Goal: Find specific page/section: Find specific page/section

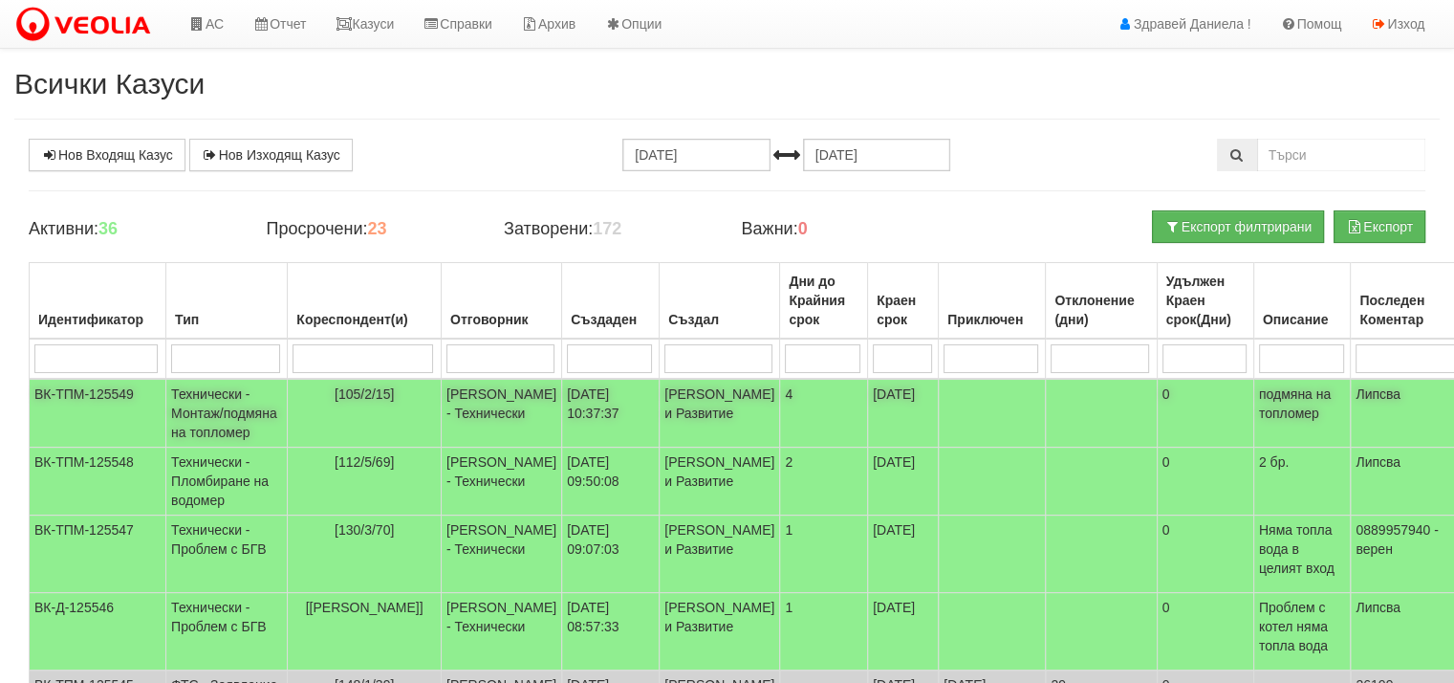
click at [485, 402] on td "[PERSON_NAME] - Технически" at bounding box center [501, 413] width 120 height 69
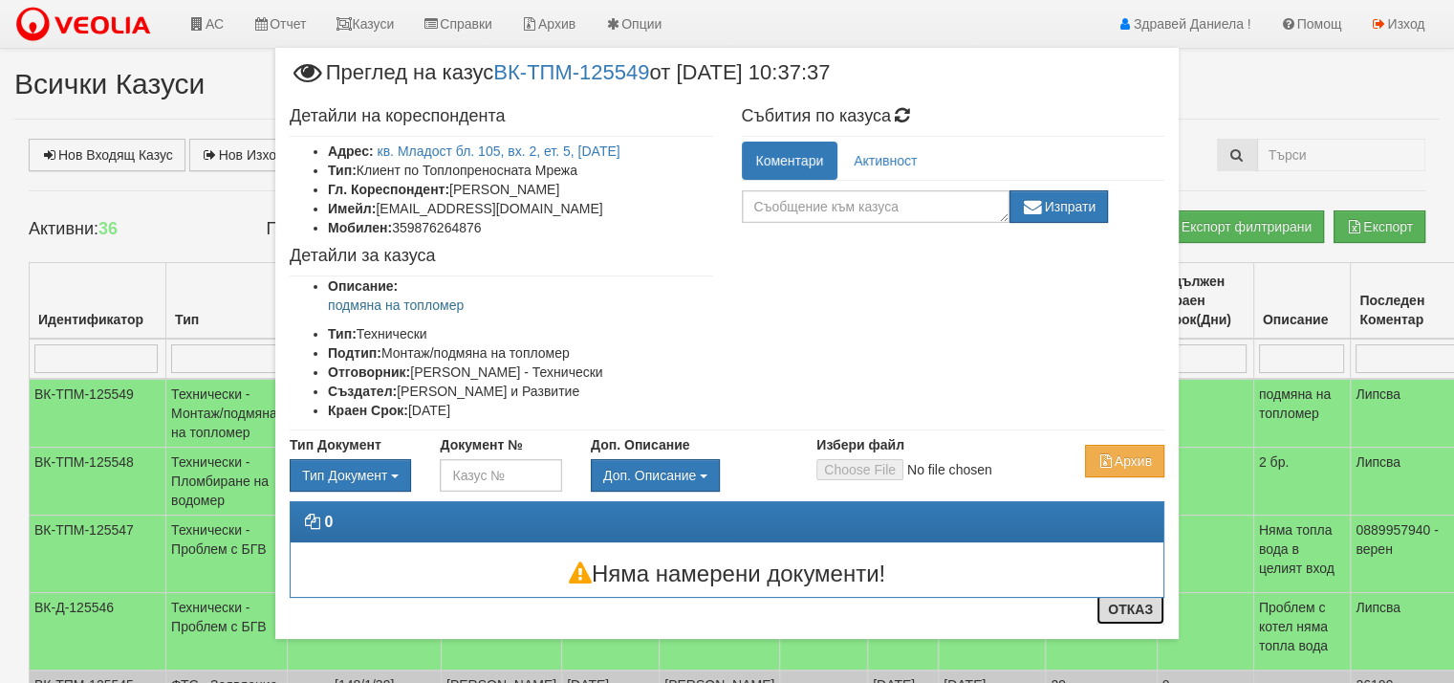
click at [1125, 611] on button "Отказ" at bounding box center [1131, 609] width 68 height 31
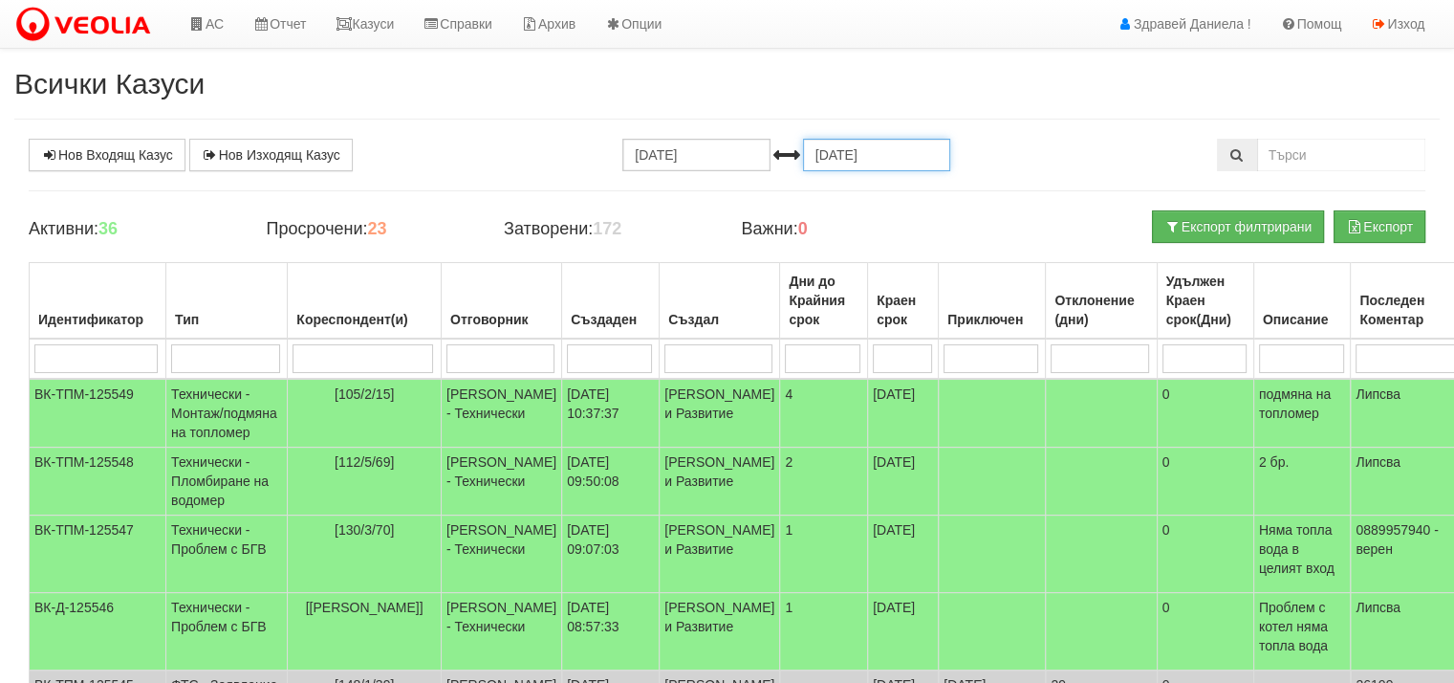
click at [895, 154] on input "[DATE]" at bounding box center [876, 155] width 147 height 33
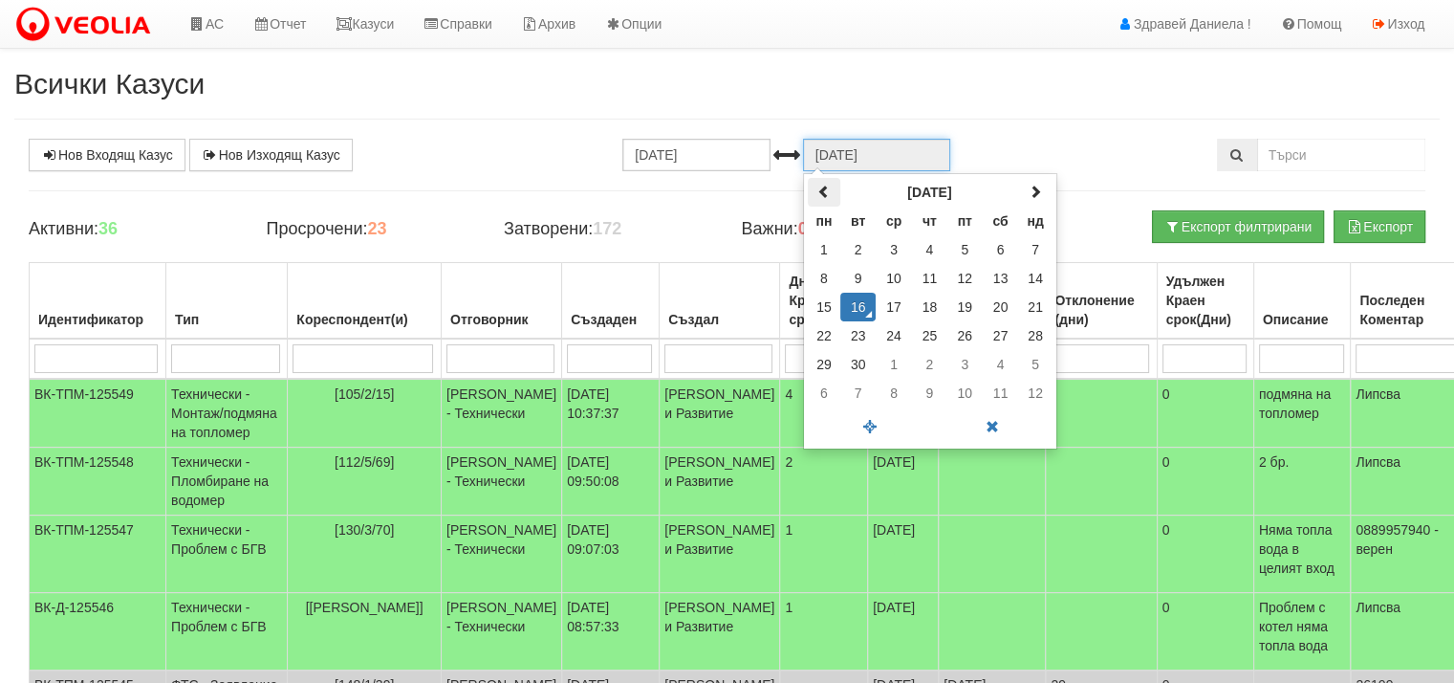
click at [823, 195] on span at bounding box center [823, 191] width 13 height 13
click at [998, 360] on td "30" at bounding box center [1001, 364] width 36 height 29
type input "[DATE]"
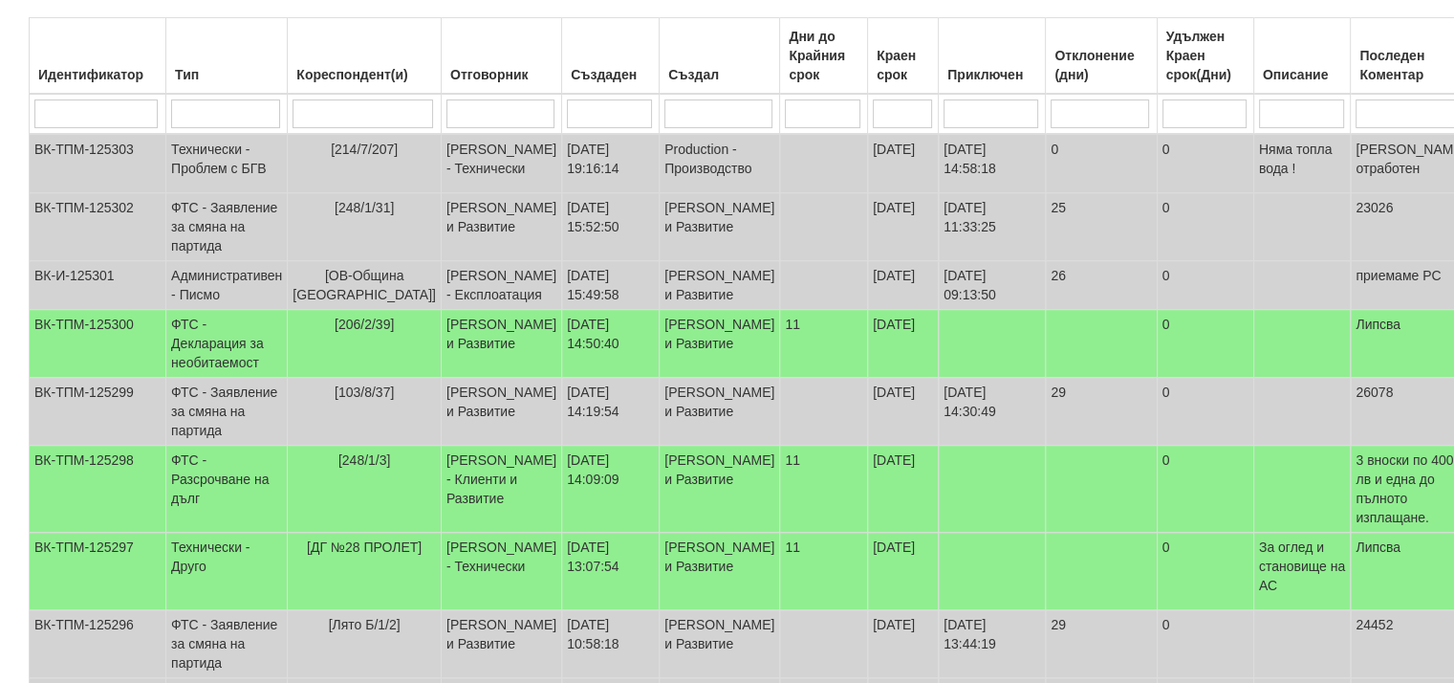
scroll to position [287, 0]
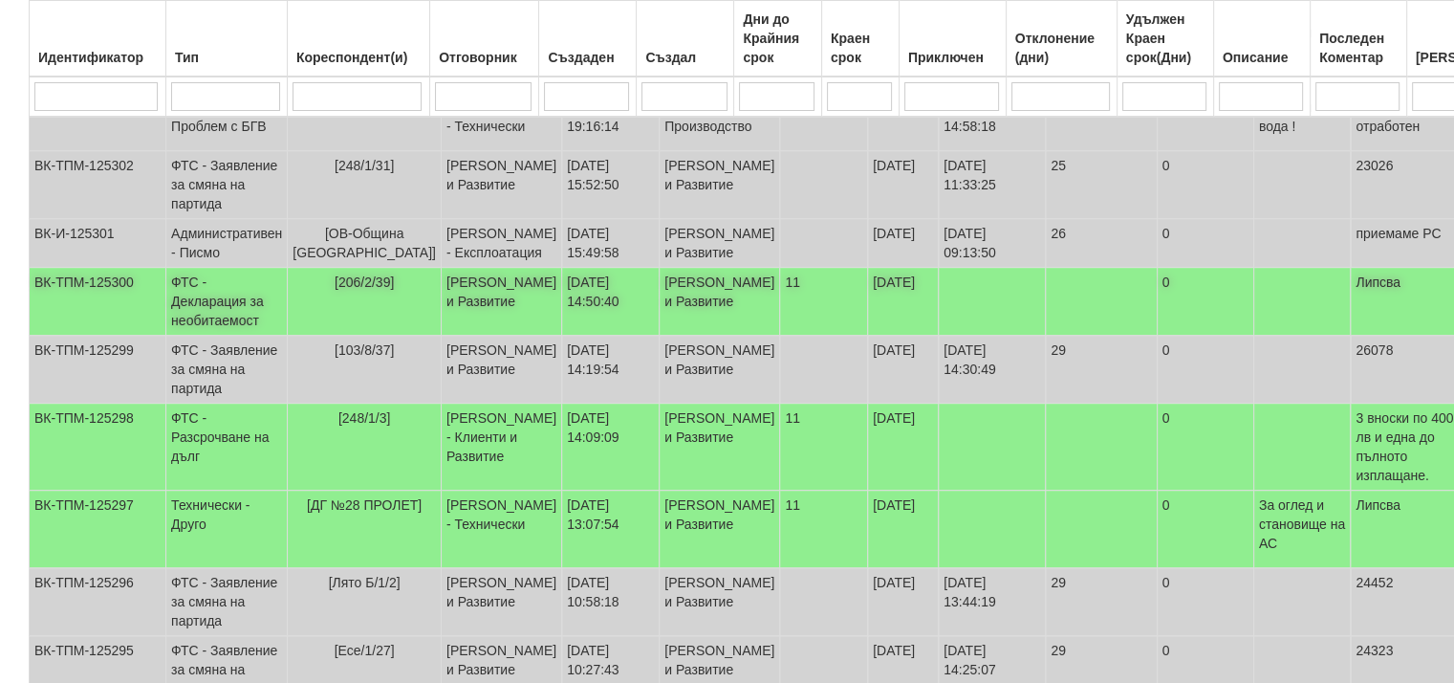
click at [455, 336] on td "[PERSON_NAME] и Развитие" at bounding box center [501, 302] width 120 height 68
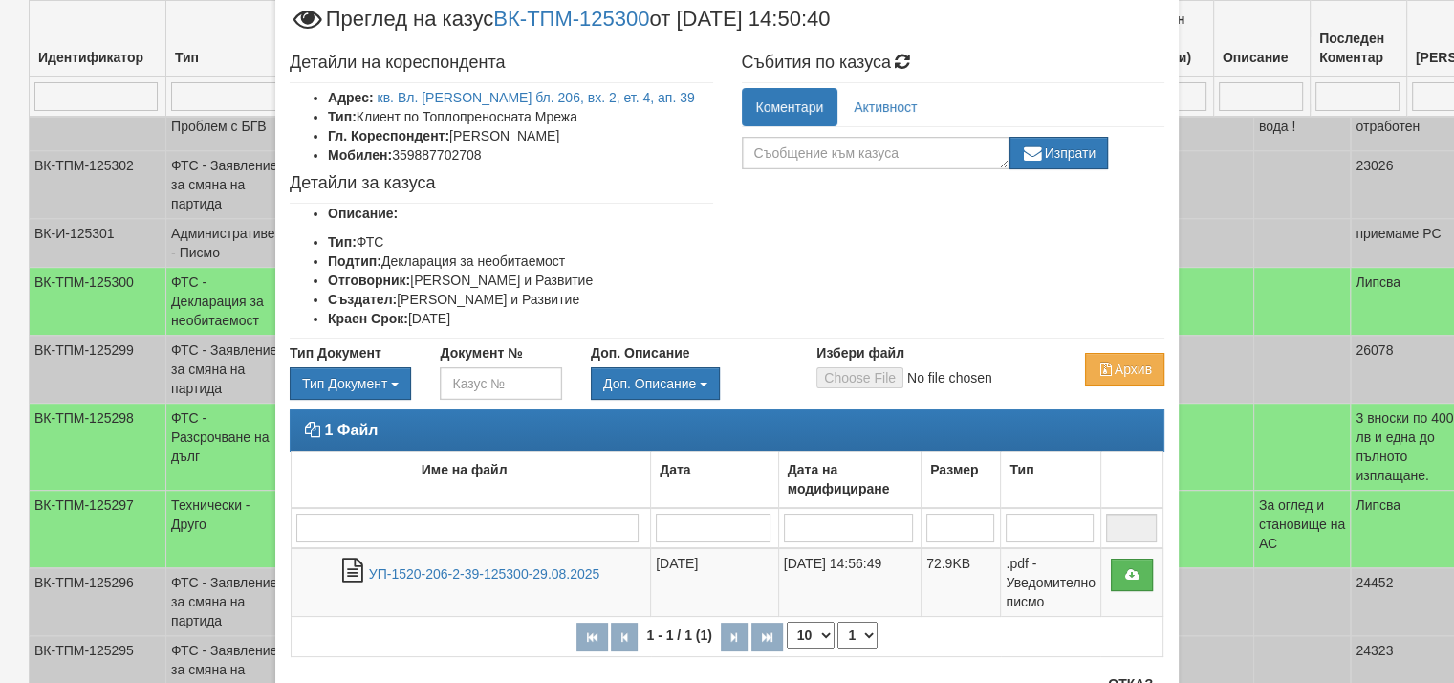
scroll to position [96, 0]
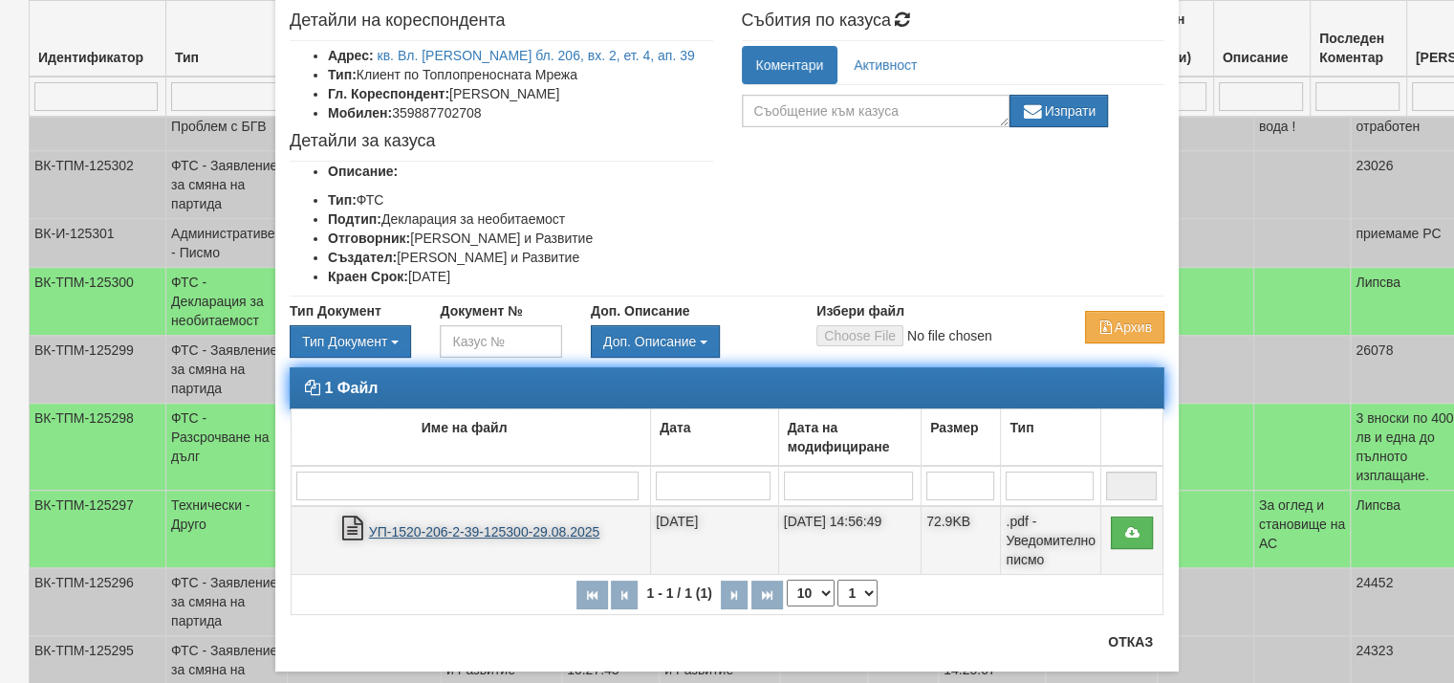
click at [501, 532] on link "УП-1520-206-2-39-125300-29.08.2025" at bounding box center [484, 531] width 231 height 15
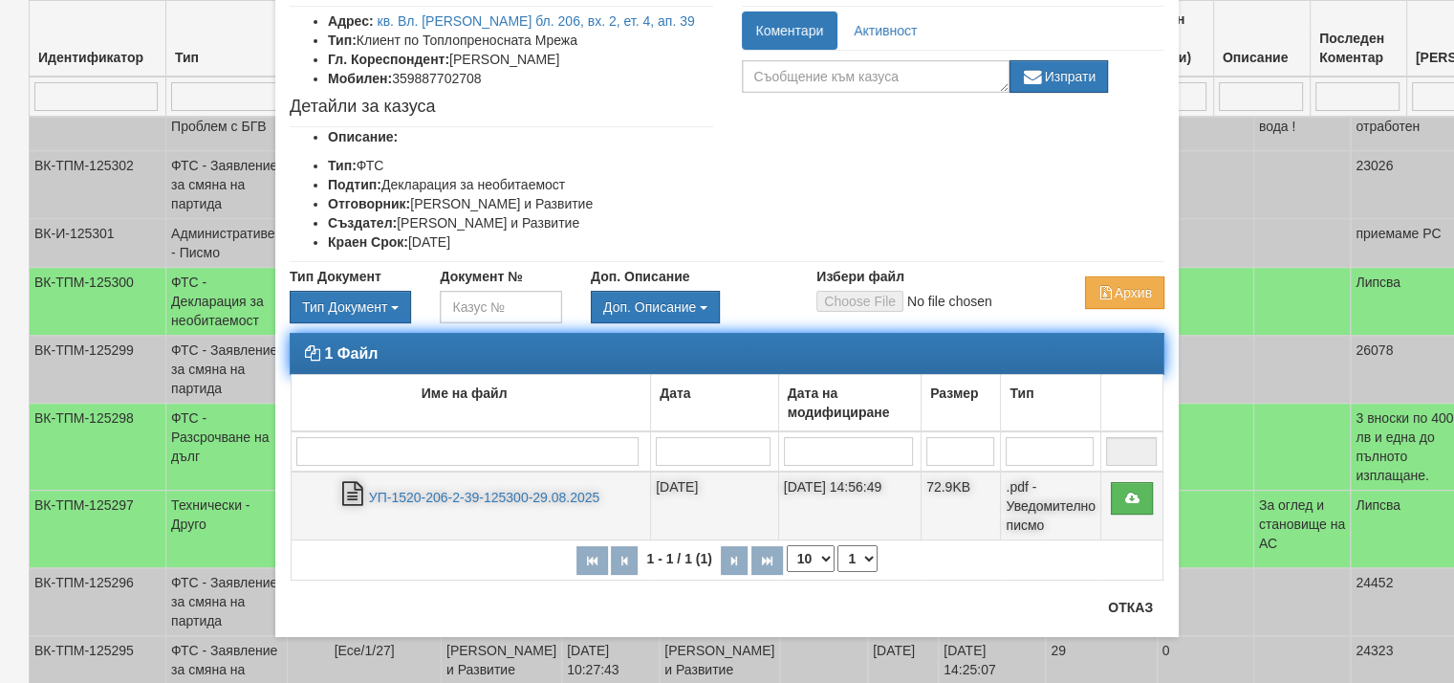
scroll to position [131, 0]
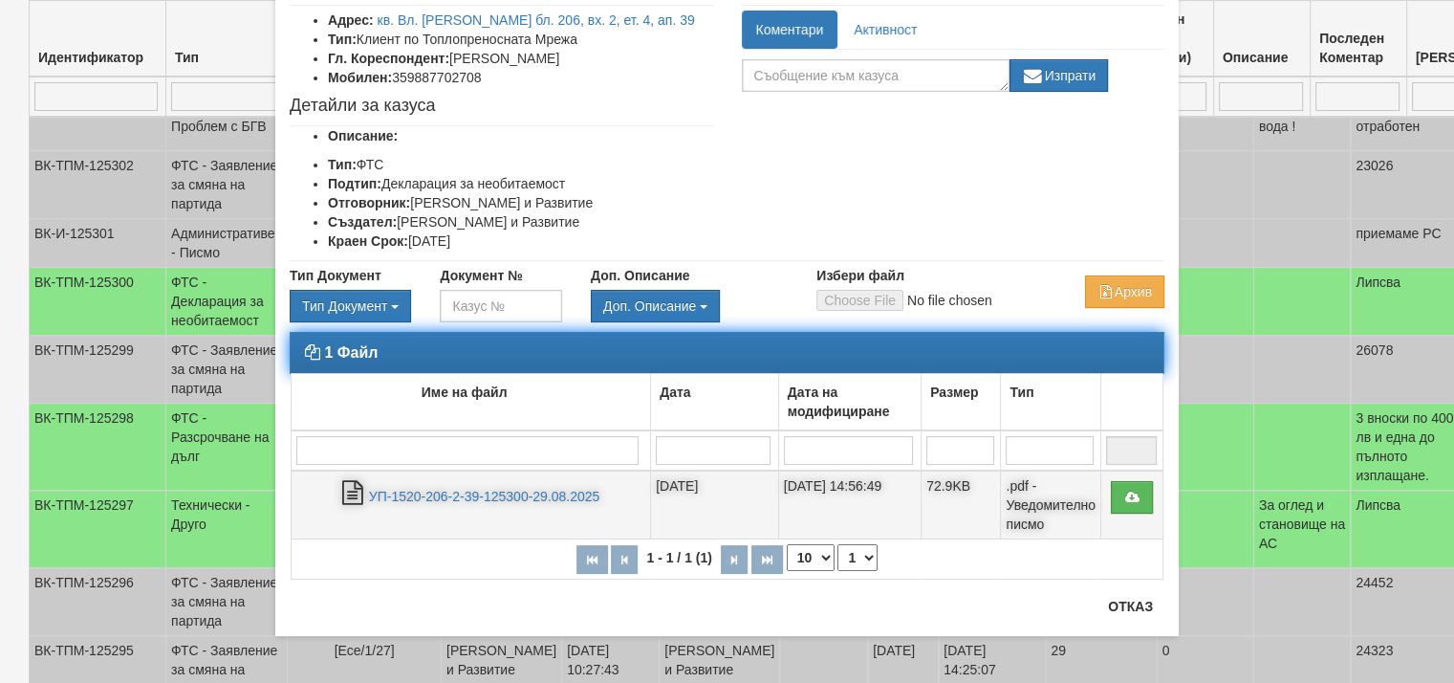
click at [1029, 511] on td ".pdf - Уведомително писмо" at bounding box center [1051, 504] width 100 height 69
click at [1018, 489] on td ".pdf - Уведомително писмо" at bounding box center [1051, 504] width 100 height 69
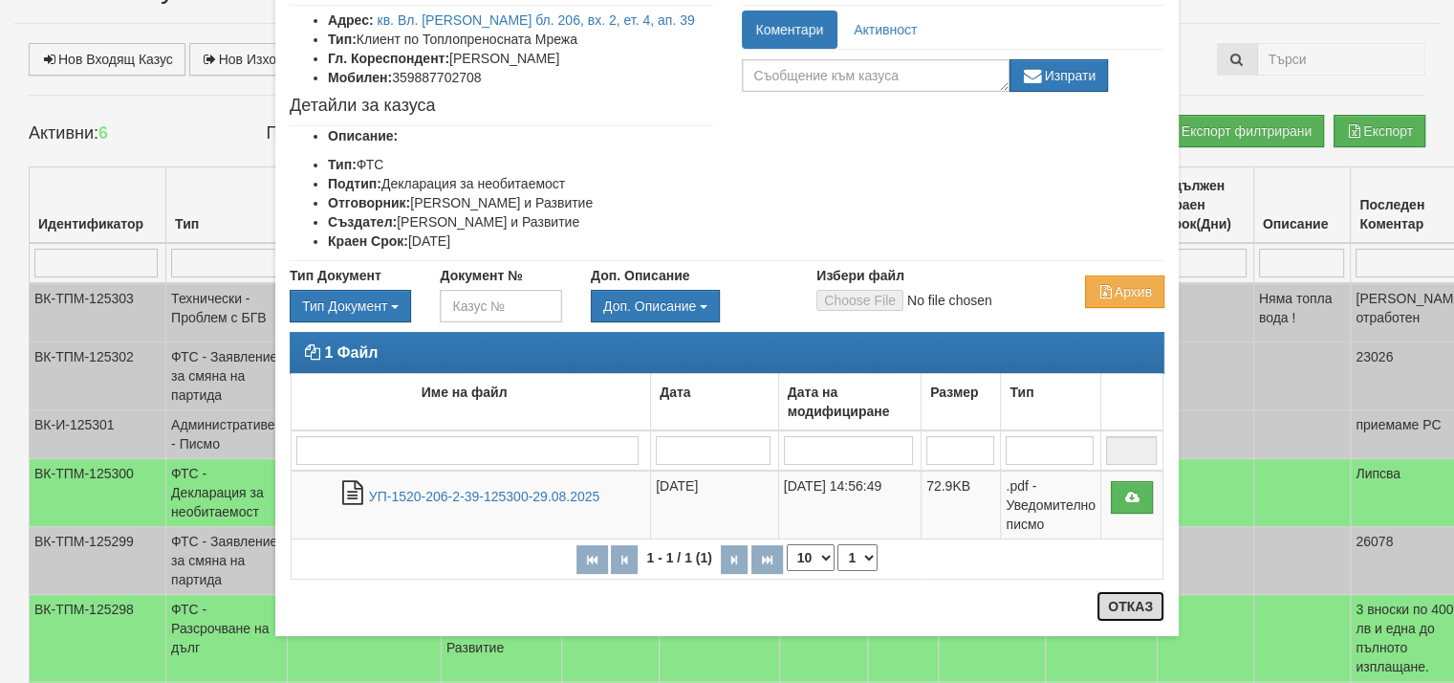
click at [1113, 602] on button "Отказ" at bounding box center [1131, 606] width 68 height 31
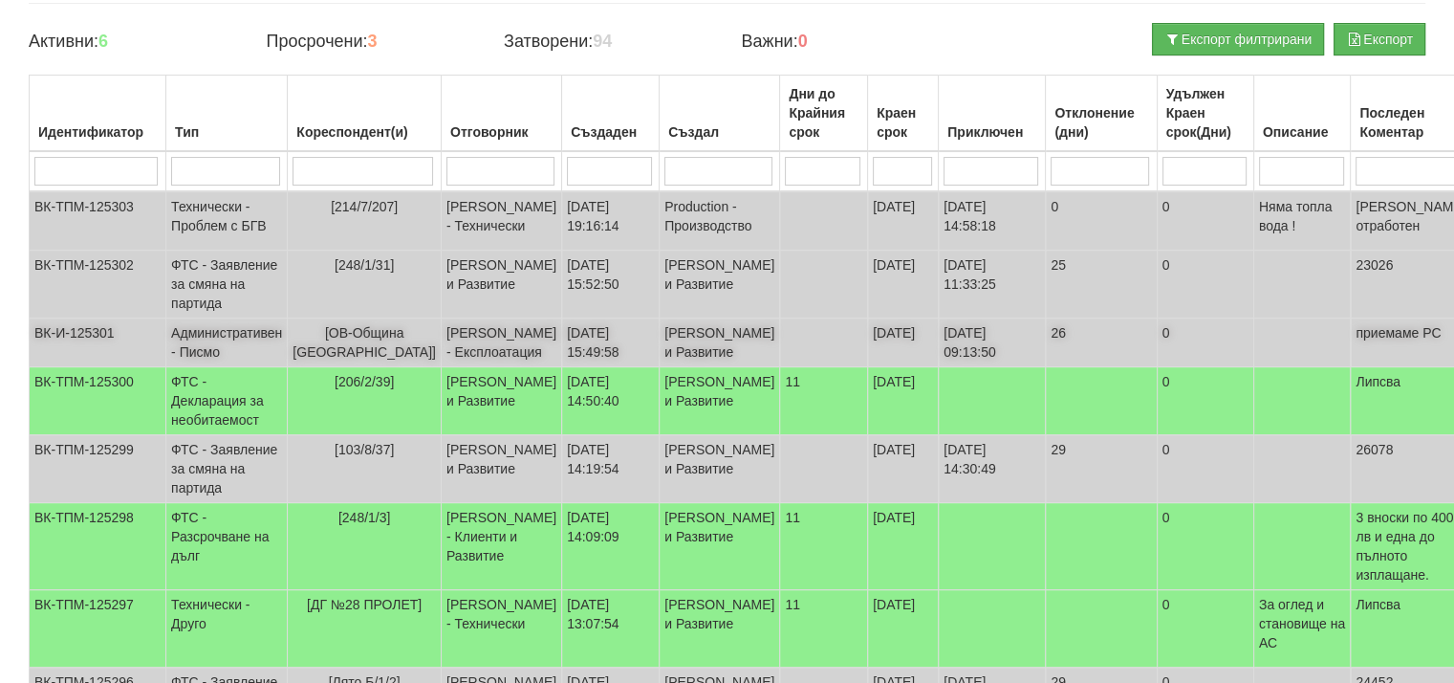
scroll to position [191, 0]
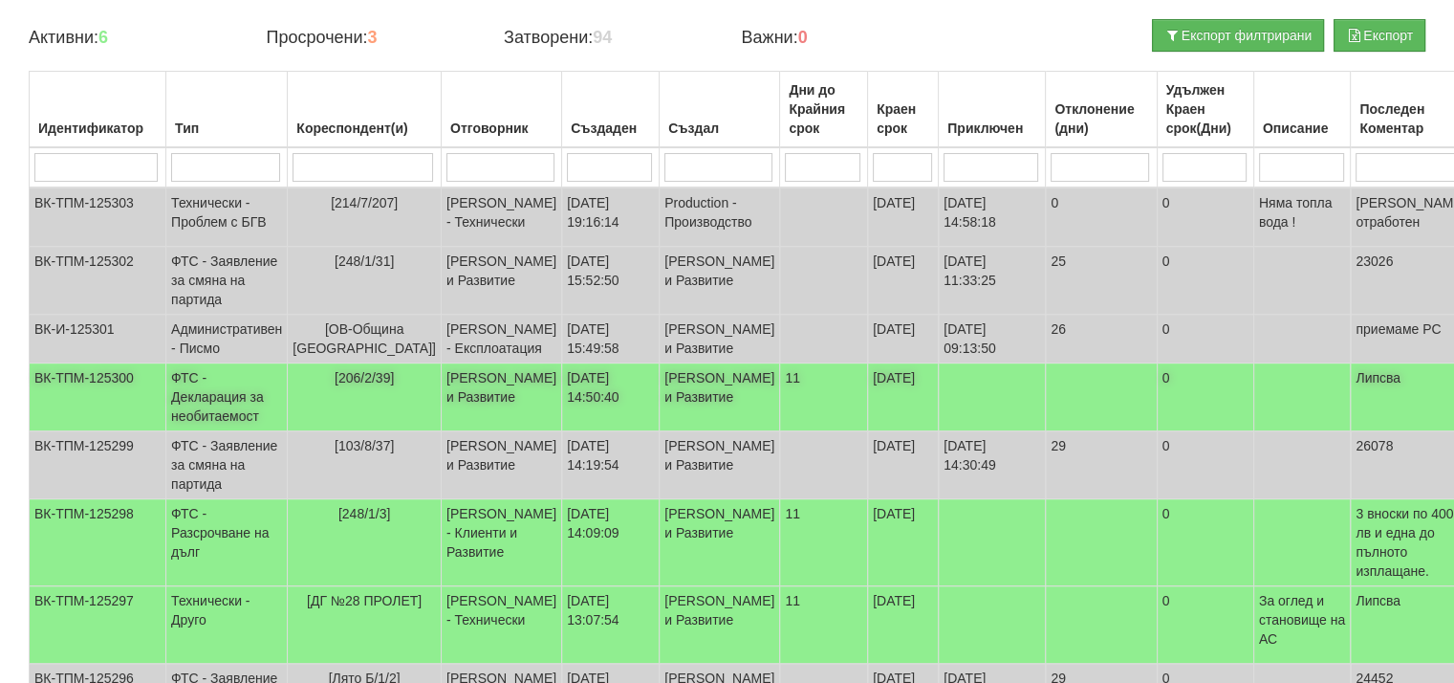
click at [478, 431] on td "[PERSON_NAME] и Развитие" at bounding box center [501, 397] width 120 height 68
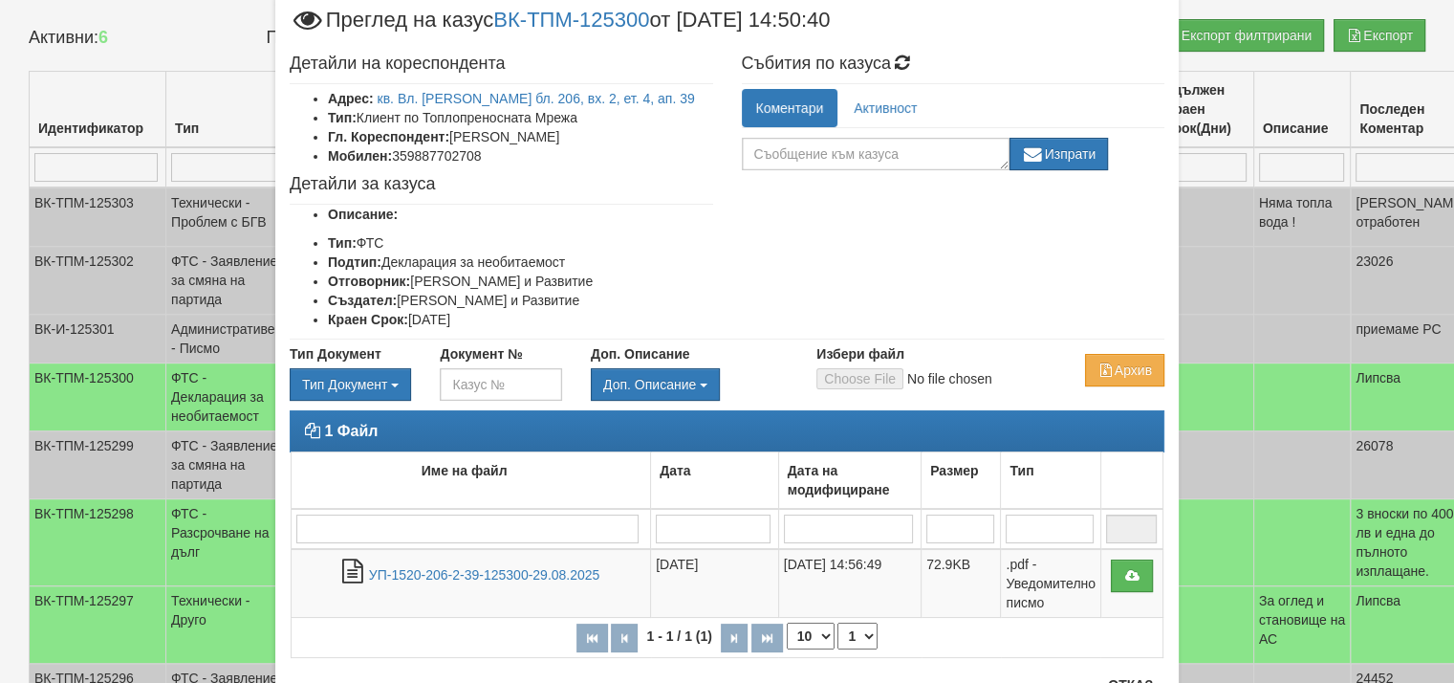
scroll to position [96, 0]
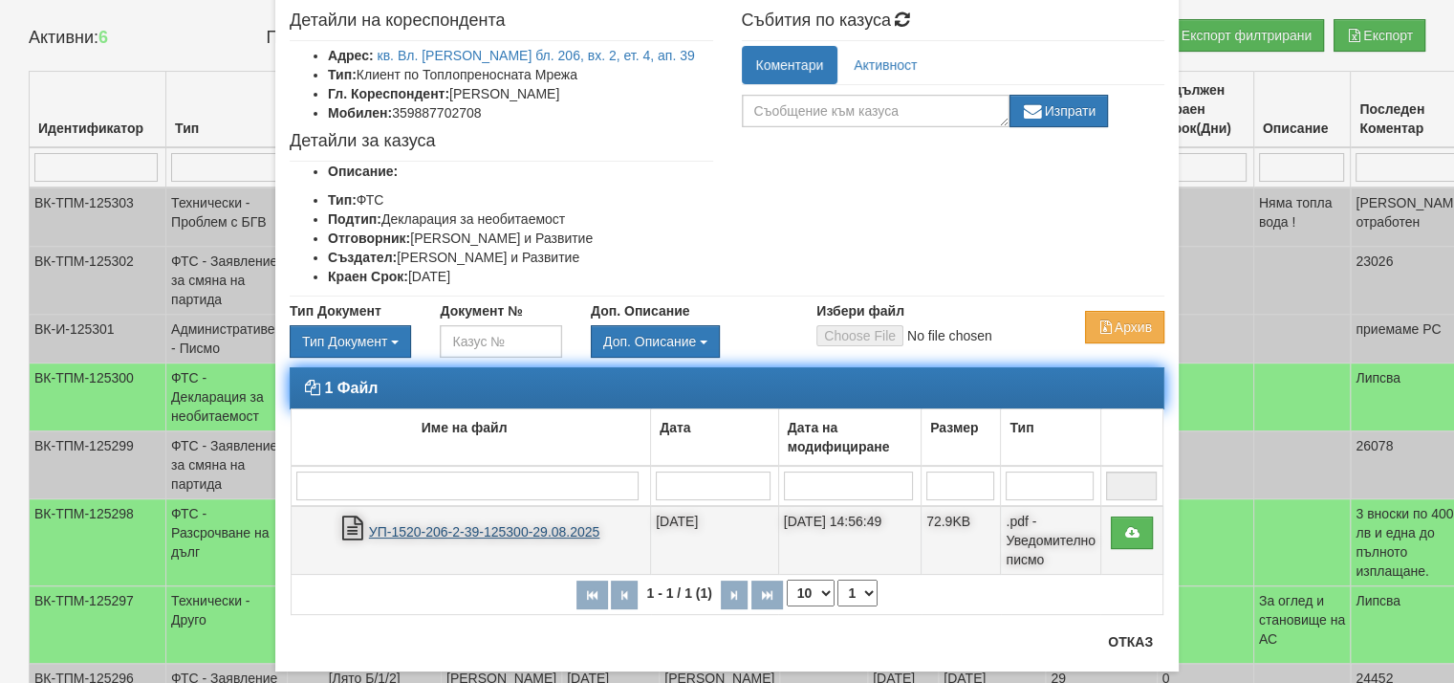
click at [472, 529] on link "УП-1520-206-2-39-125300-29.08.2025" at bounding box center [484, 531] width 231 height 15
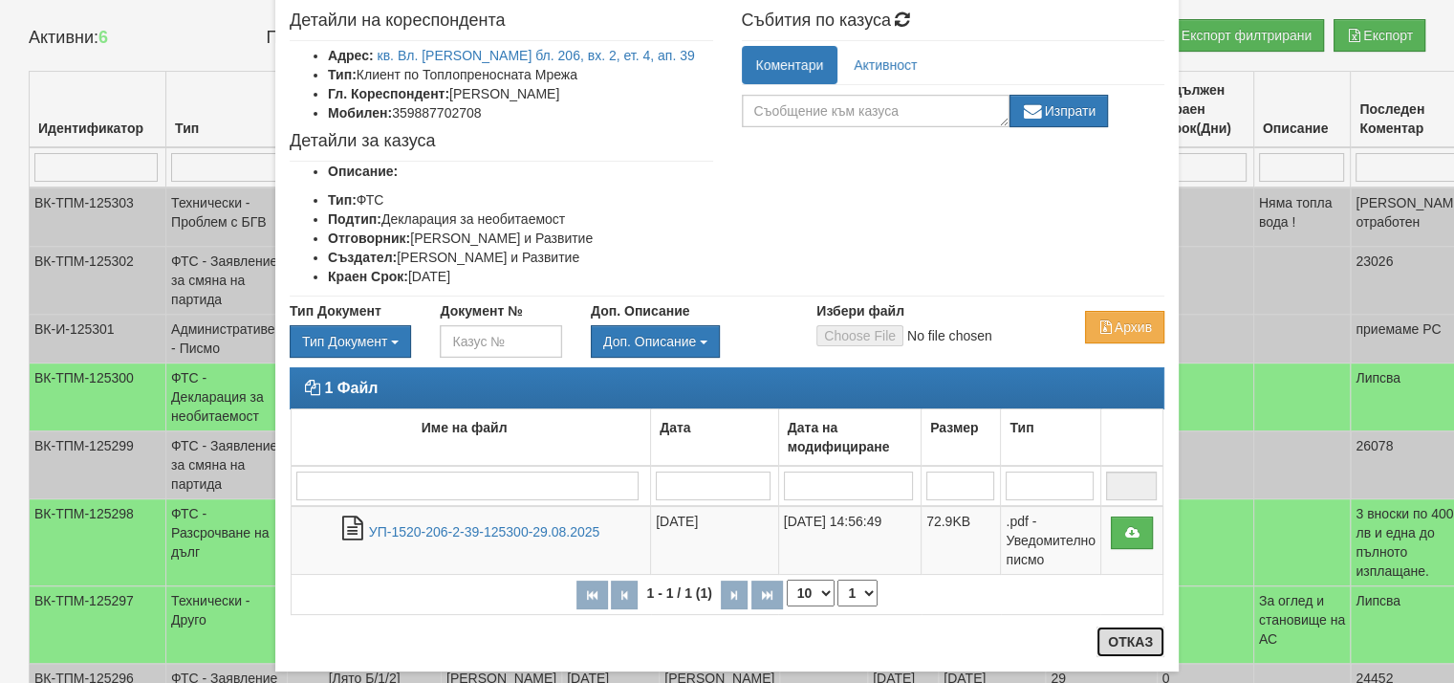
click at [1120, 641] on button "Отказ" at bounding box center [1131, 641] width 68 height 31
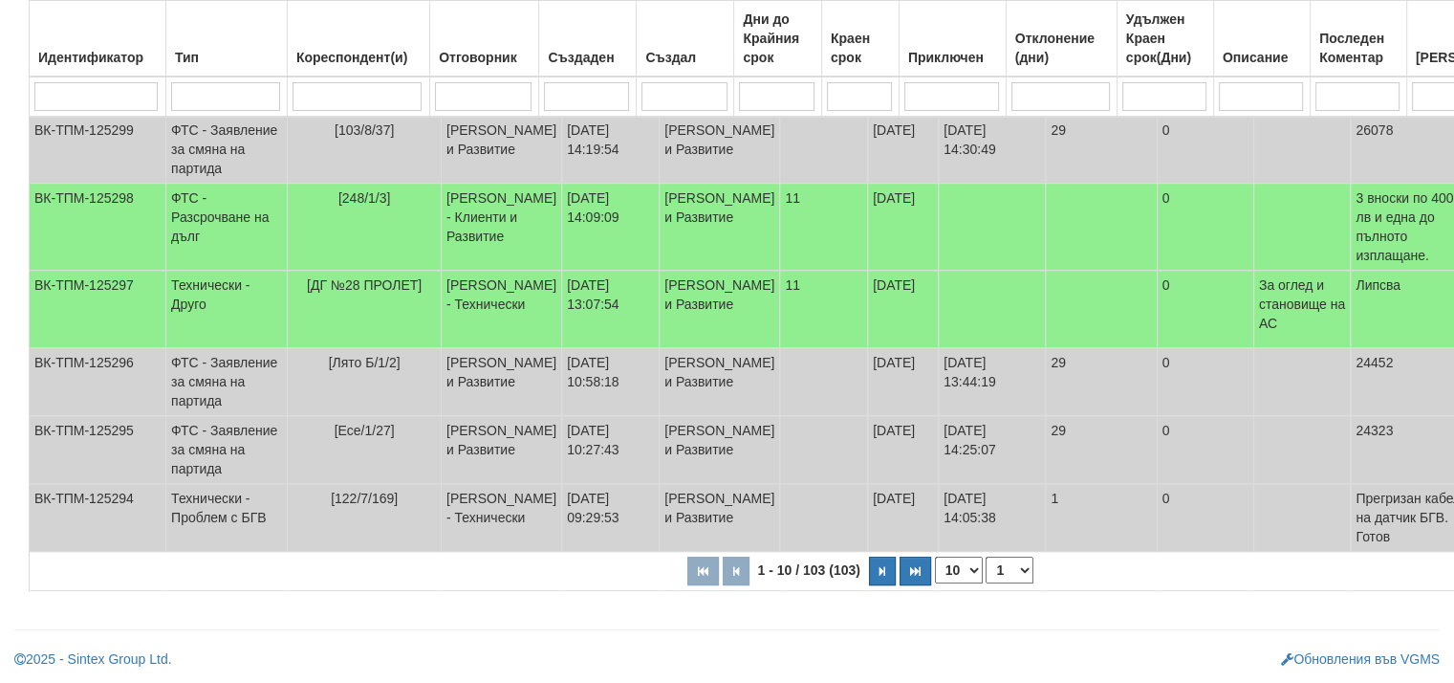
scroll to position [663, 0]
click at [869, 575] on button "button" at bounding box center [882, 570] width 27 height 29
select select "2"
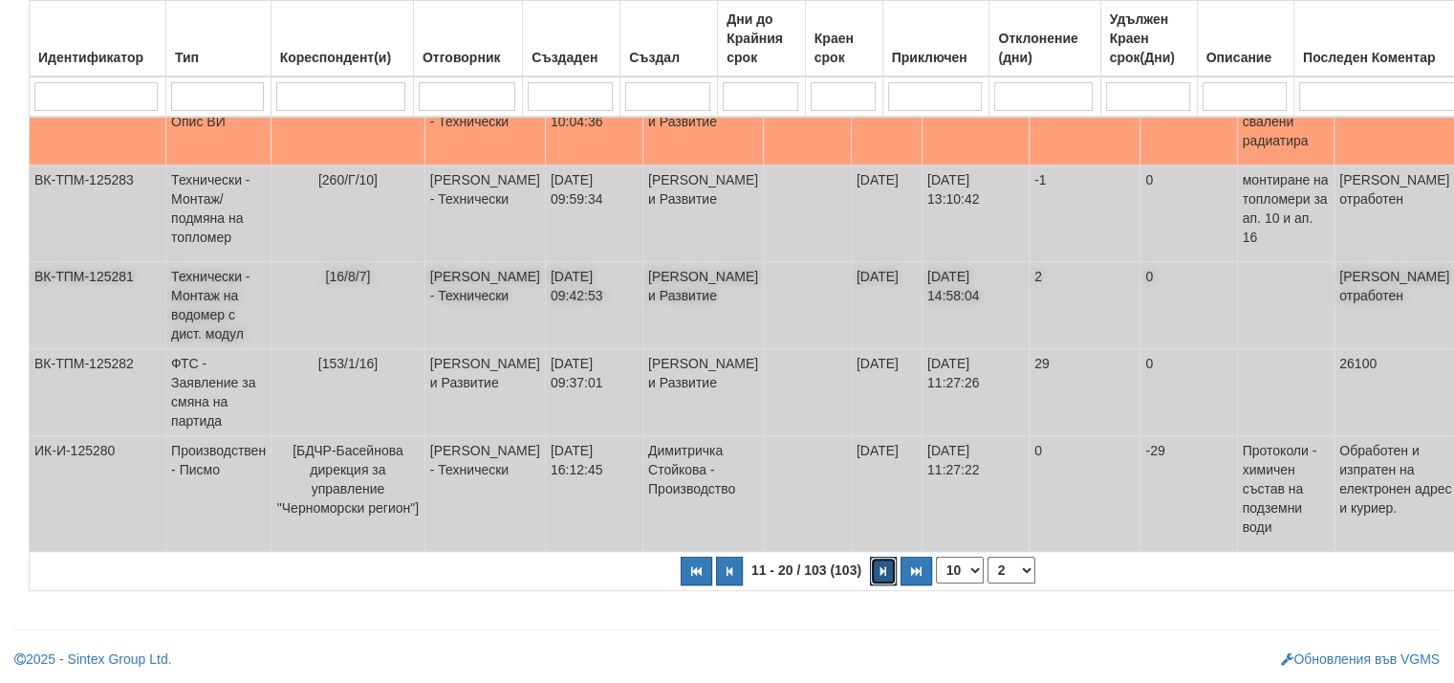
scroll to position [759, 0]
